Goal: Entertainment & Leisure: Consume media (video, audio)

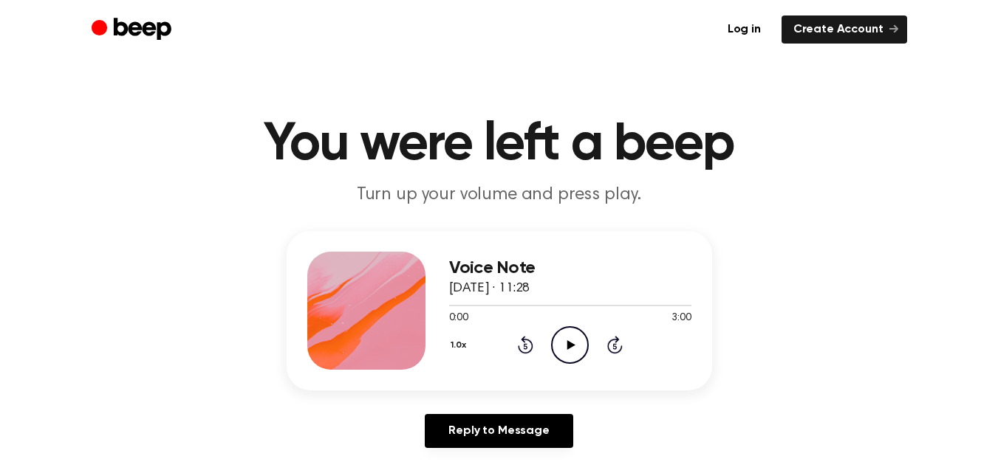
click at [571, 338] on icon "Play Audio" at bounding box center [570, 345] width 38 height 38
click at [459, 346] on button "1.0x" at bounding box center [460, 345] width 23 height 25
click at [488, 461] on li "1.2x" at bounding box center [477, 455] width 57 height 27
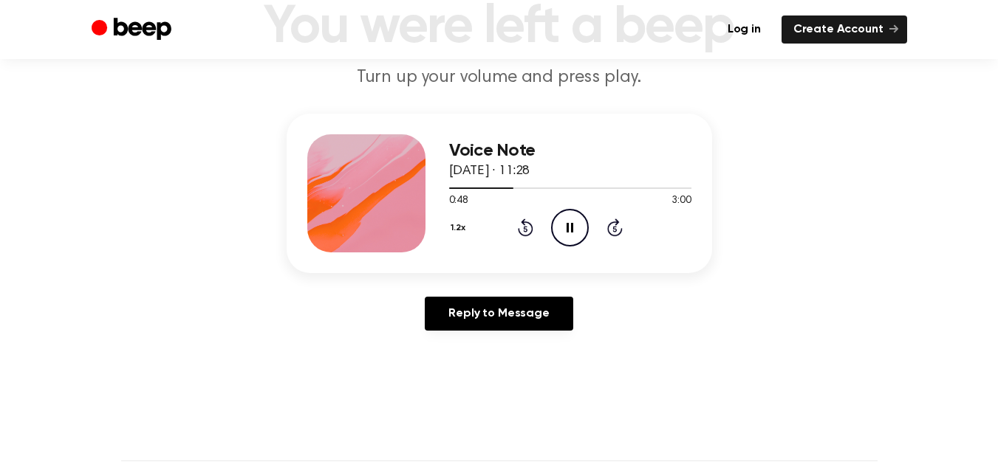
scroll to position [145, 0]
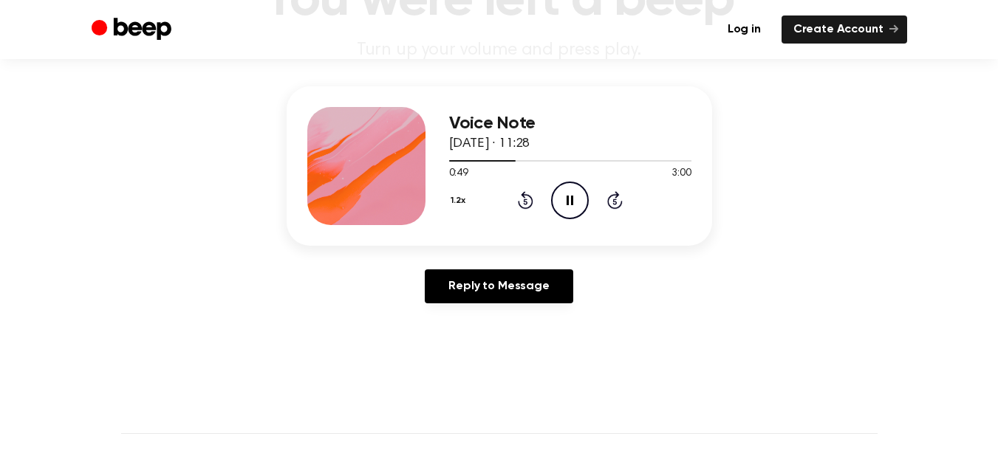
click at [456, 203] on button "1.2x" at bounding box center [460, 200] width 22 height 25
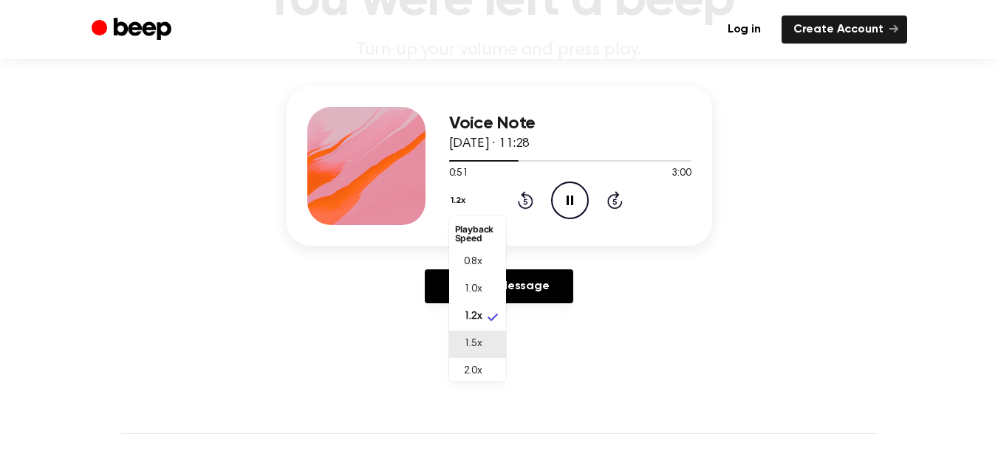
click at [490, 341] on li "1.5x" at bounding box center [477, 344] width 57 height 27
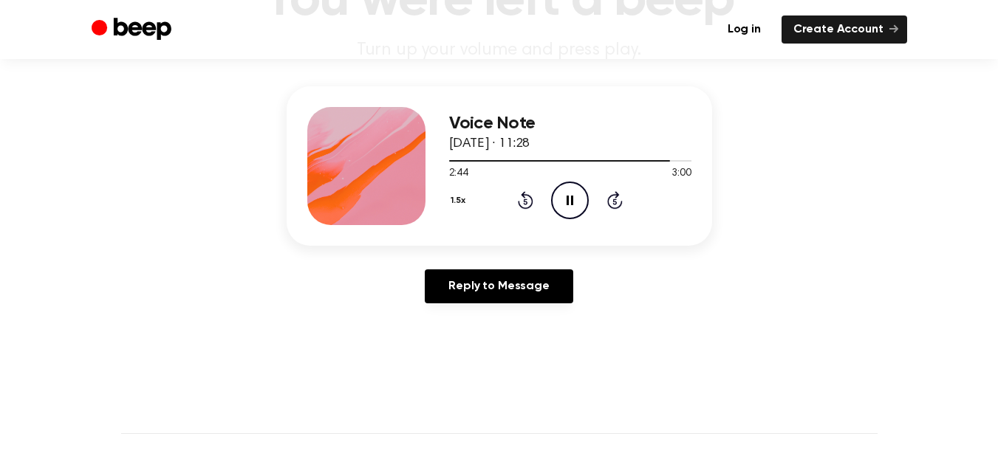
click at [575, 187] on icon "Pause Audio" at bounding box center [570, 201] width 38 height 38
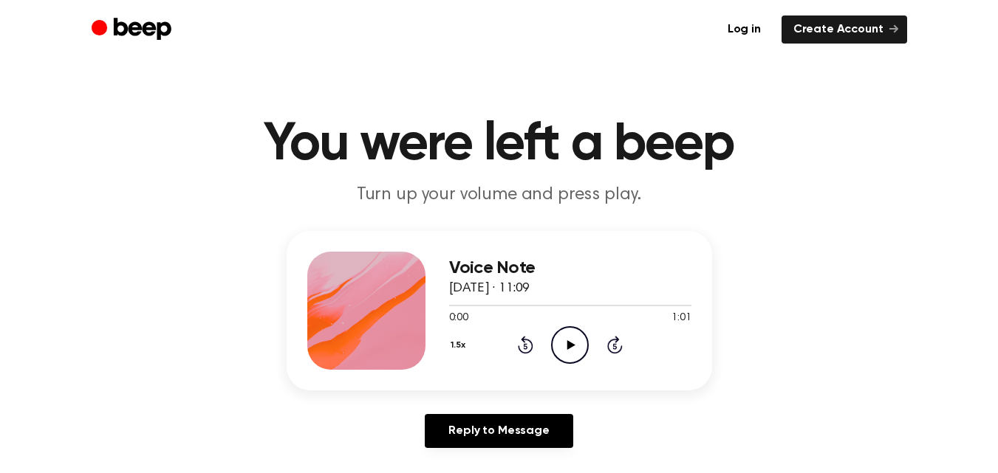
click at [564, 333] on icon "Play Audio" at bounding box center [570, 345] width 38 height 38
click at [562, 337] on icon "Pause Audio" at bounding box center [570, 345] width 38 height 38
click at [459, 343] on button "1.5x" at bounding box center [460, 345] width 22 height 25
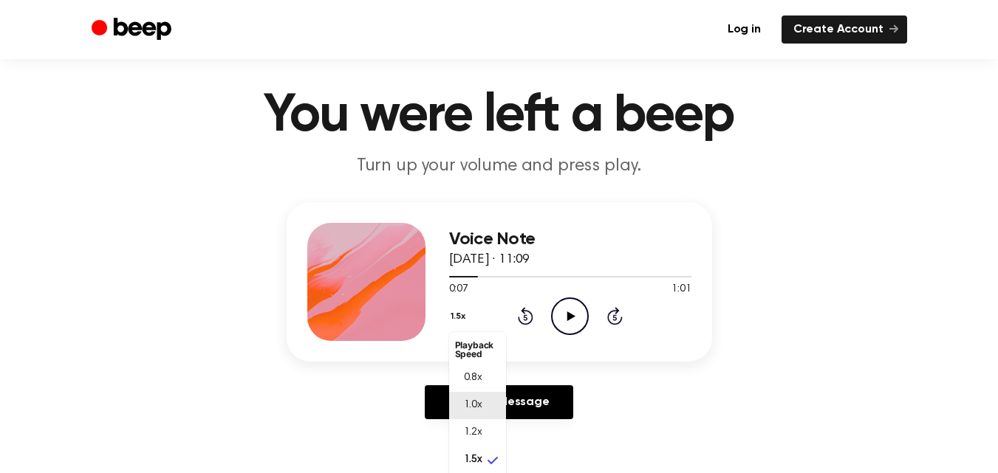
click at [482, 400] on span "1.0x" at bounding box center [473, 406] width 18 height 16
click at [564, 317] on icon "Play Audio" at bounding box center [570, 317] width 38 height 38
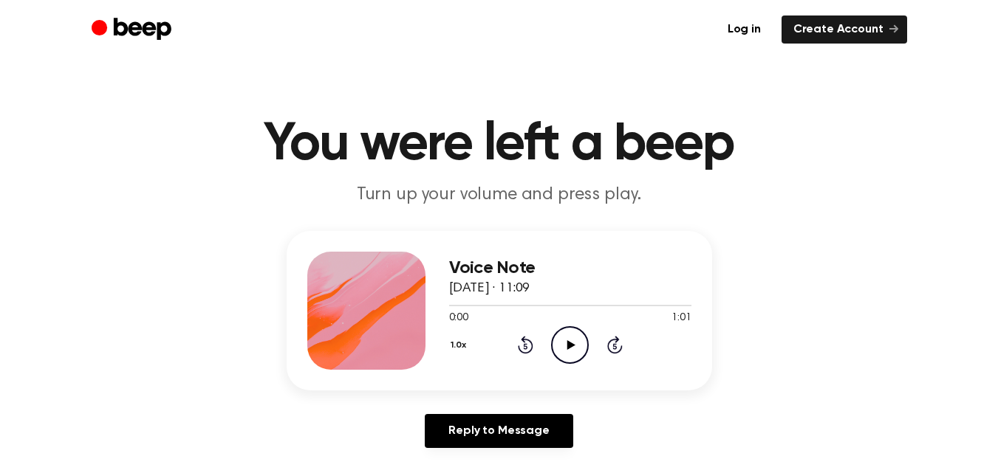
click at [571, 349] on icon "Play Audio" at bounding box center [570, 345] width 38 height 38
click at [573, 347] on icon "Play Audio" at bounding box center [570, 345] width 38 height 38
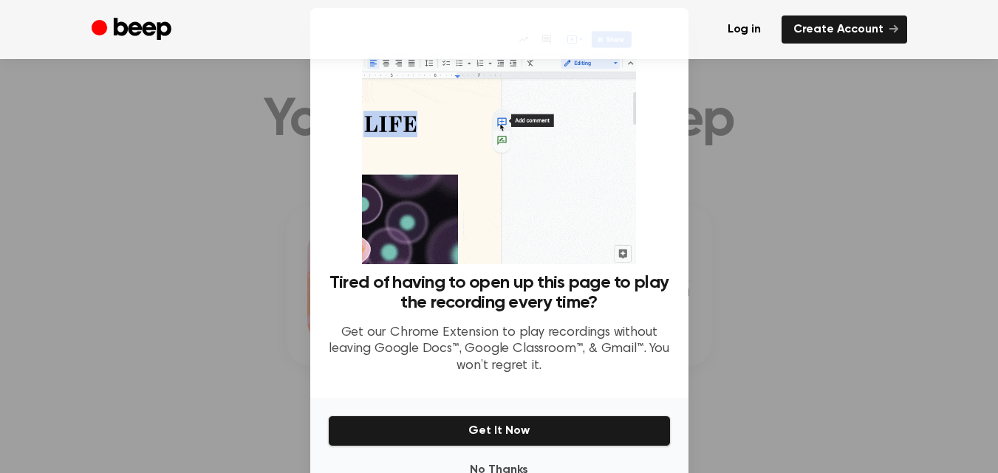
scroll to position [60, 0]
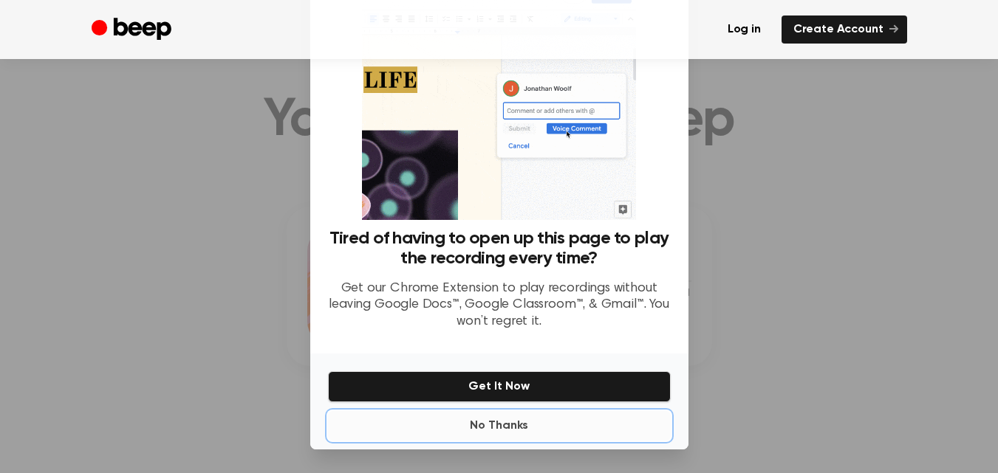
click at [510, 423] on button "No Thanks" at bounding box center [499, 426] width 343 height 30
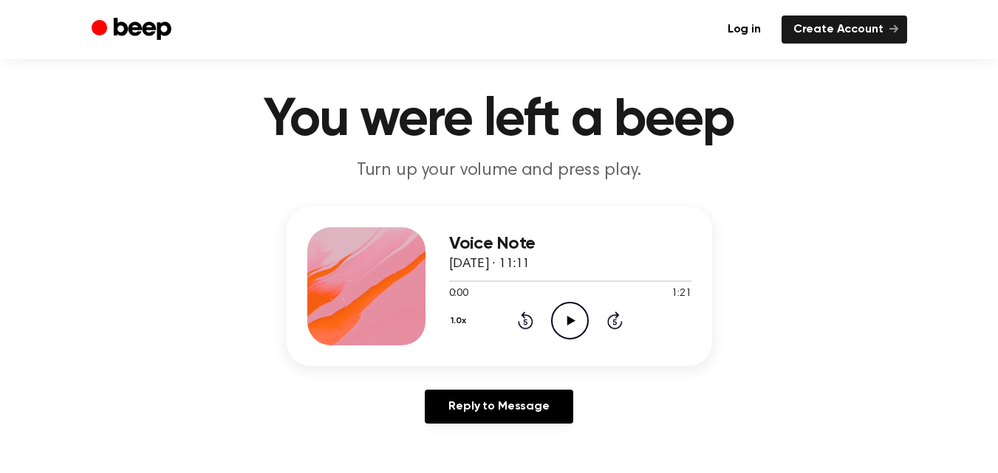
scroll to position [22, 0]
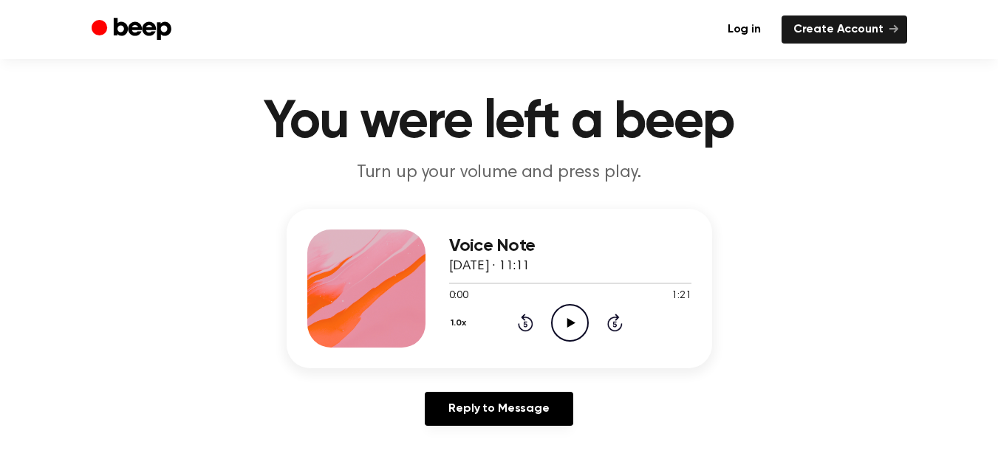
click at [575, 326] on icon "Play Audio" at bounding box center [570, 323] width 38 height 38
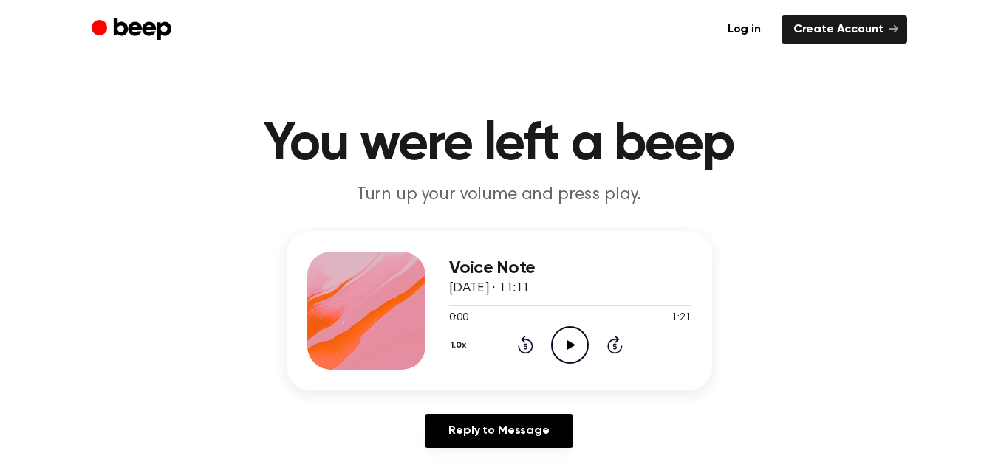
click at [569, 343] on icon at bounding box center [571, 346] width 8 height 10
click at [461, 343] on button "1.0x" at bounding box center [460, 345] width 23 height 25
